Goal: Find specific page/section: Find specific page/section

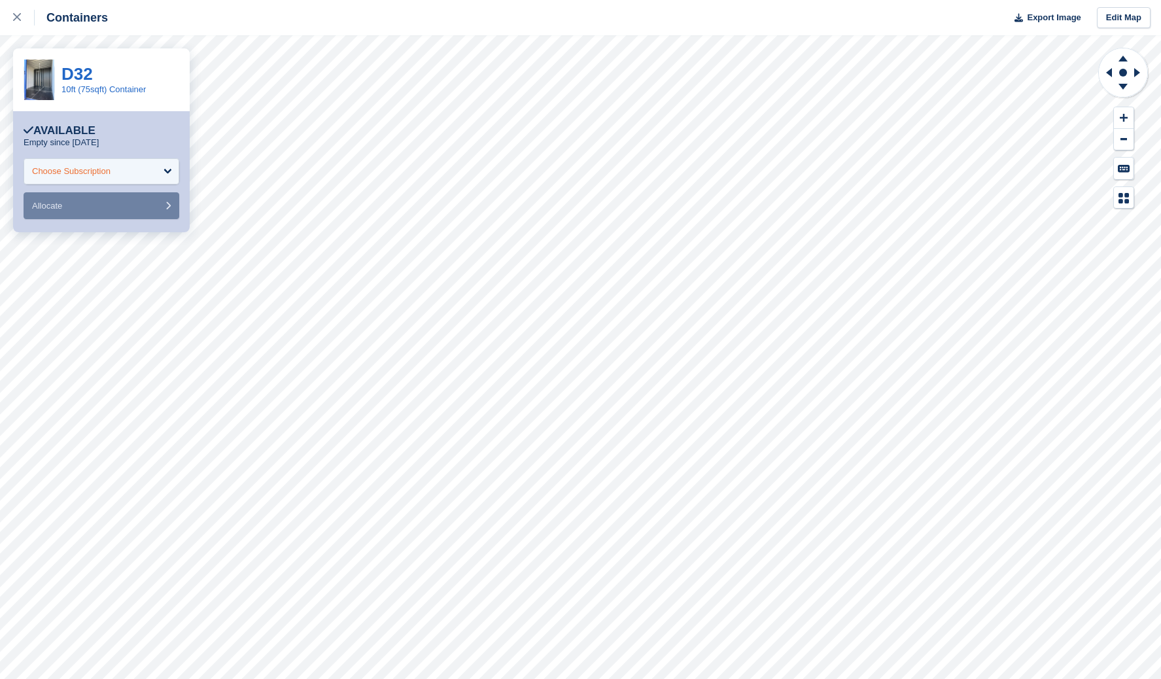
click at [137, 175] on div "Choose Subscription" at bounding box center [102, 171] width 156 height 26
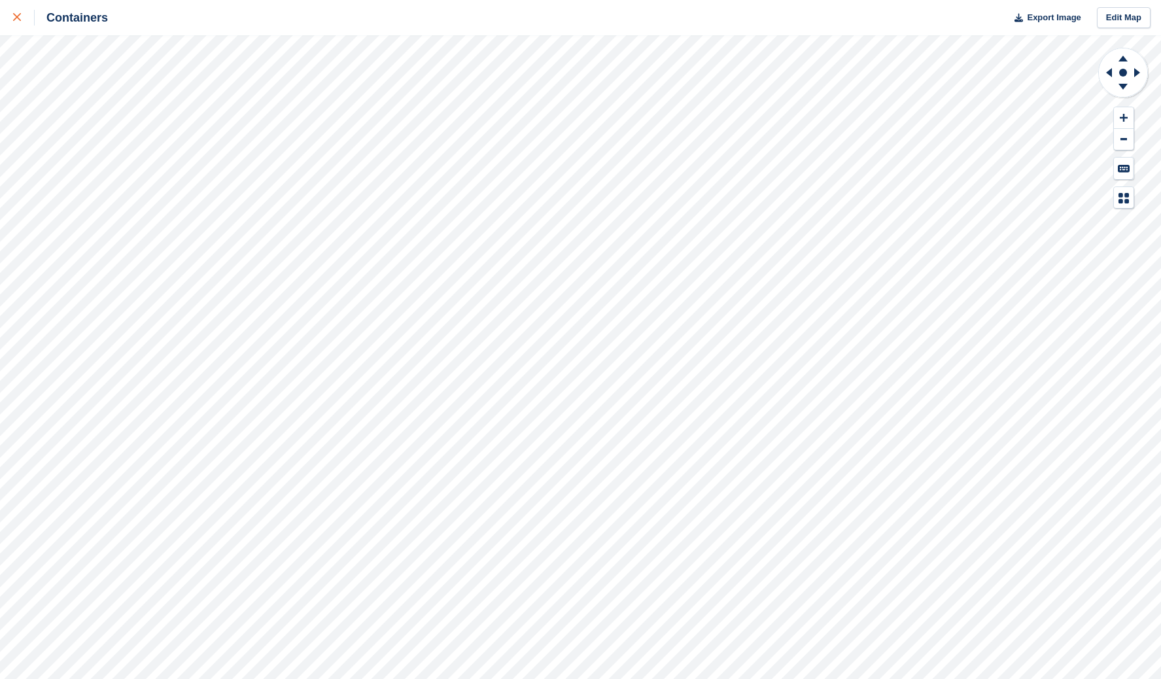
click at [20, 22] on div at bounding box center [24, 18] width 22 height 16
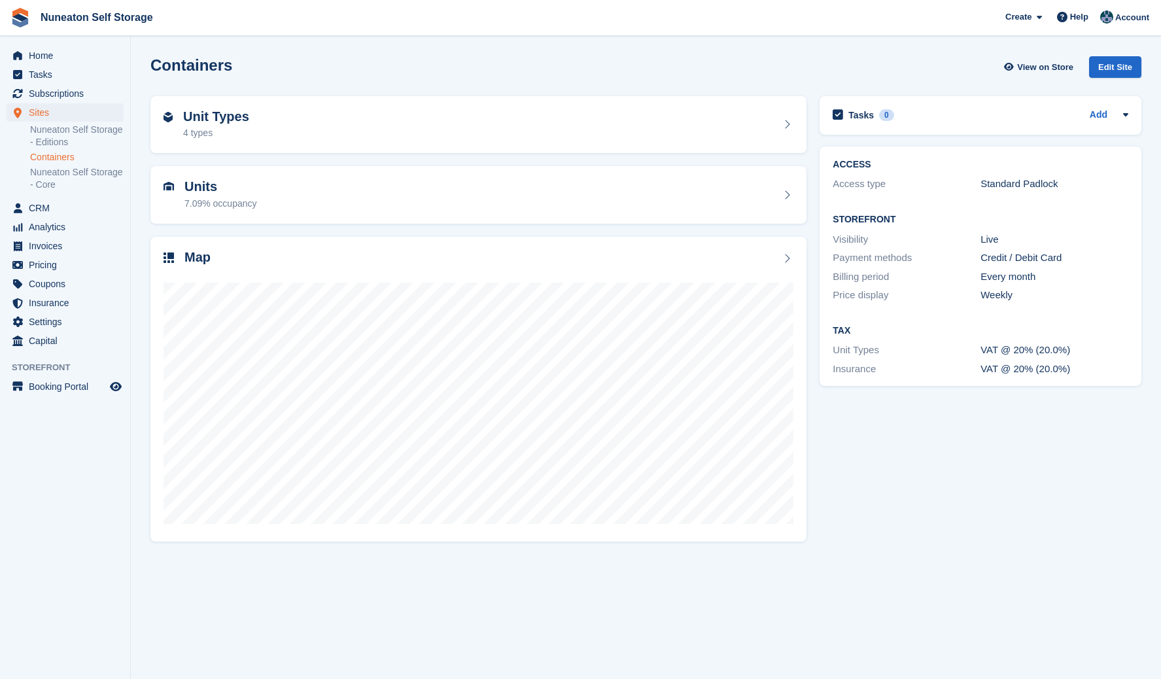
click at [872, 412] on div "Tasks 0 Add No tasks related to Containers ACCESS Access type Standard Padlock …" at bounding box center [980, 319] width 335 height 458
